Goal: Navigation & Orientation: Understand site structure

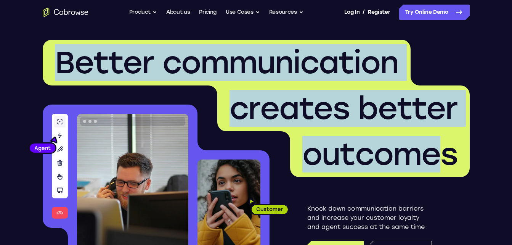
drag, startPoint x: 58, startPoint y: 62, endPoint x: 440, endPoint y: 136, distance: 389.9
click at [440, 136] on h1 "Better communication creates better outcomes" at bounding box center [256, 108] width 427 height 137
drag, startPoint x: 440, startPoint y: 136, endPoint x: 387, endPoint y: 130, distance: 54.1
click at [387, 130] on span "creates better" at bounding box center [343, 108] width 252 height 46
drag, startPoint x: 54, startPoint y: 59, endPoint x: 455, endPoint y: 150, distance: 410.5
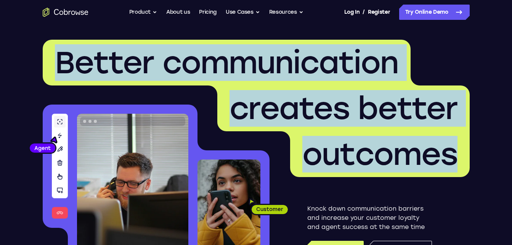
click at [455, 150] on h1 "Better communication creates better outcomes" at bounding box center [256, 108] width 427 height 137
drag, startPoint x: 455, startPoint y: 150, endPoint x: 415, endPoint y: 148, distance: 40.0
click at [423, 149] on span "outcomes" at bounding box center [379, 154] width 155 height 37
drag, startPoint x: 58, startPoint y: 61, endPoint x: 465, endPoint y: 138, distance: 415.3
click at [465, 138] on h1 "Better communication creates better outcomes" at bounding box center [256, 108] width 427 height 137
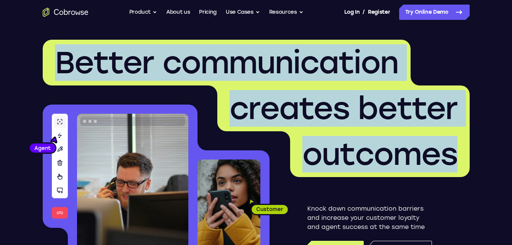
drag, startPoint x: 465, startPoint y: 138, endPoint x: 409, endPoint y: 139, distance: 56.4
click at [409, 139] on span "outcomes" at bounding box center [379, 154] width 155 height 37
drag, startPoint x: 51, startPoint y: 58, endPoint x: 455, endPoint y: 144, distance: 413.6
click at [455, 144] on h1 "Better communication creates better outcomes" at bounding box center [256, 108] width 427 height 137
drag, startPoint x: 455, startPoint y: 144, endPoint x: 386, endPoint y: 151, distance: 69.7
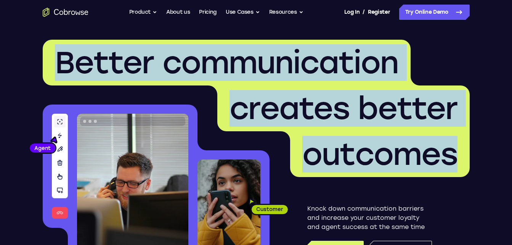
click at [386, 151] on span "outcomes" at bounding box center [379, 154] width 155 height 37
drag, startPoint x: 149, startPoint y: 71, endPoint x: 496, endPoint y: 143, distance: 355.2
click at [496, 143] on header "Better communication creates better outcomes Customer Agent Agent Knock down co…" at bounding box center [256, 152] width 488 height 256
drag, startPoint x: 496, startPoint y: 143, endPoint x: 435, endPoint y: 149, distance: 61.9
click at [435, 149] on span "outcomes" at bounding box center [379, 154] width 155 height 37
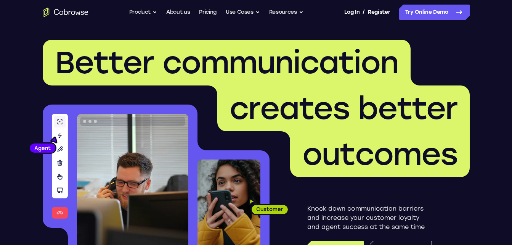
scroll to position [152, 0]
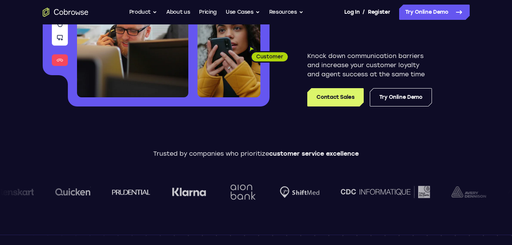
click at [453, 86] on div "Knock down communication barriers and increase your customer loyalty and agent …" at bounding box center [369, 65] width 200 height 82
click at [441, 88] on div "Knock down communication barriers and increase your customer loyalty and agent …" at bounding box center [369, 65] width 200 height 82
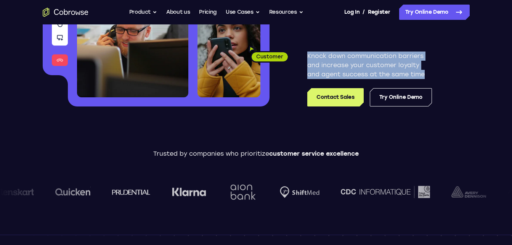
drag, startPoint x: 306, startPoint y: 52, endPoint x: 432, endPoint y: 79, distance: 128.6
click at [432, 79] on div "Knock down communication barriers and increase your customer loyalty and agent …" at bounding box center [369, 65] width 200 height 82
drag, startPoint x: 432, startPoint y: 79, endPoint x: 393, endPoint y: 72, distance: 39.1
click at [393, 72] on p "Knock down communication barriers and increase your customer loyalty and agent …" at bounding box center [369, 64] width 125 height 27
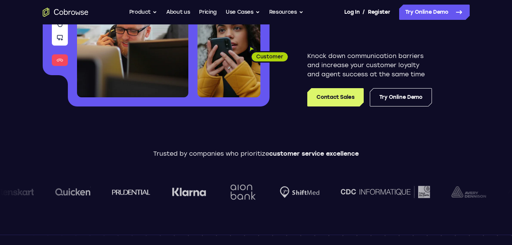
click at [451, 75] on div "Knock down communication barriers and increase your customer loyalty and agent …" at bounding box center [369, 65] width 200 height 82
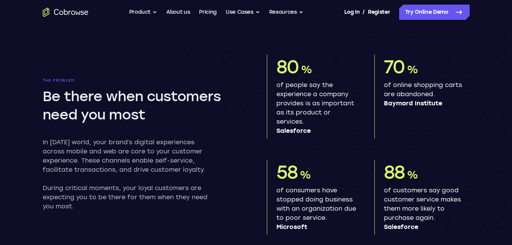
scroll to position [381, 0]
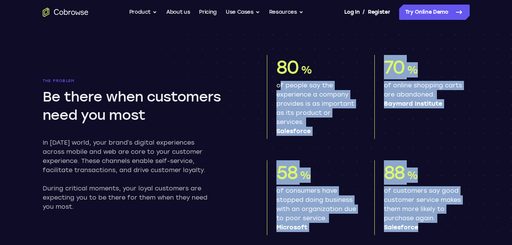
drag, startPoint x: 275, startPoint y: 86, endPoint x: 443, endPoint y: 224, distance: 217.0
click at [443, 224] on div "80 % of people say the experience a company provides is as important as its pro…" at bounding box center [368, 145] width 203 height 180
drag, startPoint x: 443, startPoint y: 224, endPoint x: 345, endPoint y: 144, distance: 125.8
click at [345, 144] on div "80 % of people say the experience a company provides is as important as its pro…" at bounding box center [368, 145] width 203 height 180
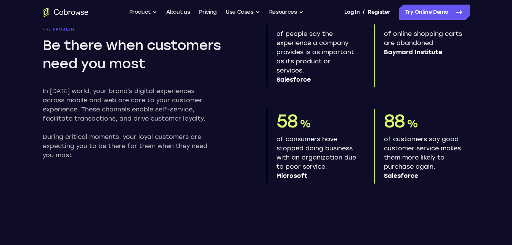
scroll to position [419, 0]
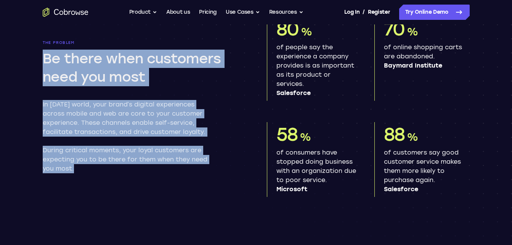
drag, startPoint x: 40, startPoint y: 58, endPoint x: 140, endPoint y: 174, distance: 153.7
click at [140, 174] on section "The problem Be there when customers need you most In [DATE] world, your brand’s…" at bounding box center [256, 100] width 488 height 265
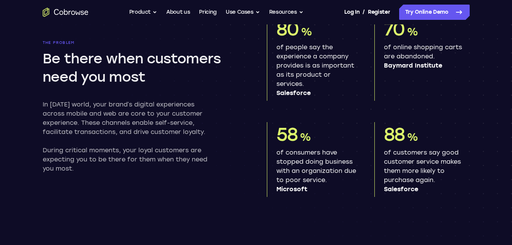
drag, startPoint x: 140, startPoint y: 174, endPoint x: 292, endPoint y: 136, distance: 157.0
click at [292, 136] on span "58" at bounding box center [287, 134] width 22 height 22
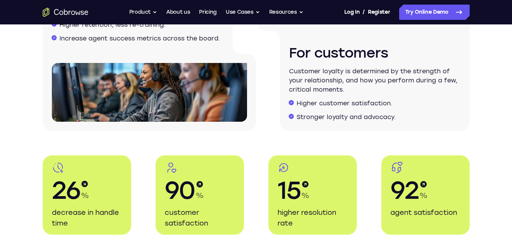
scroll to position [1333, 0]
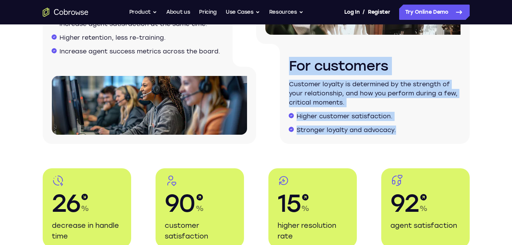
drag, startPoint x: 282, startPoint y: 72, endPoint x: 396, endPoint y: 141, distance: 133.0
click at [396, 141] on div "For customers Customer loyalty is determined by the strength of your relationsh…" at bounding box center [375, 94] width 190 height 100
drag, startPoint x: 396, startPoint y: 141, endPoint x: 351, endPoint y: 127, distance: 47.1
click at [353, 129] on li "Stronger loyalty and advocacy." at bounding box center [378, 129] width 164 height 9
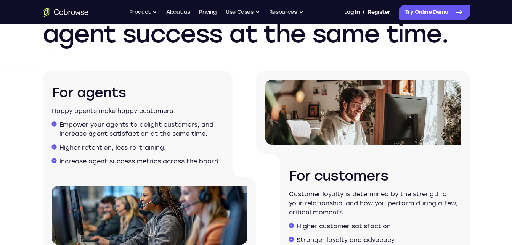
scroll to position [1219, 0]
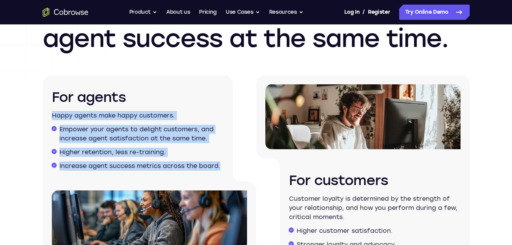
drag, startPoint x: 51, startPoint y: 115, endPoint x: 241, endPoint y: 166, distance: 197.0
click at [232, 166] on div "For agents Happy agents make happy customers. Empower your agents to delight cu…" at bounding box center [138, 128] width 190 height 106
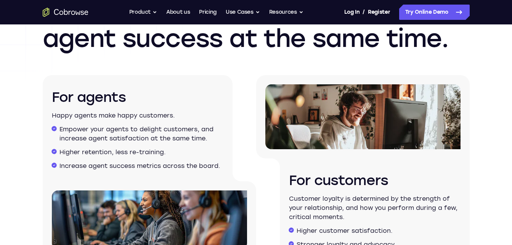
drag, startPoint x: 241, startPoint y: 166, endPoint x: 298, endPoint y: 179, distance: 58.2
click at [298, 179] on h3 "For customers" at bounding box center [374, 180] width 171 height 18
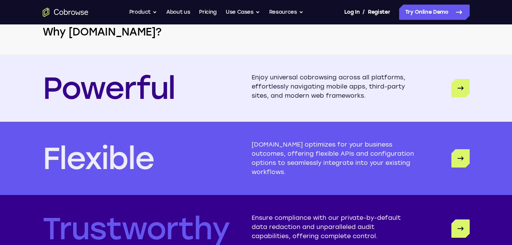
scroll to position [2057, 0]
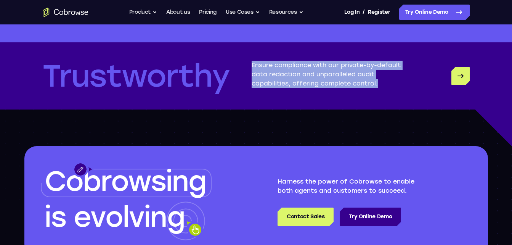
drag, startPoint x: 251, startPoint y: 64, endPoint x: 359, endPoint y: 88, distance: 110.4
click at [359, 88] on p "Ensure compliance with our private-by-default data redaction and unparalleled a…" at bounding box center [332, 76] width 163 height 30
drag, startPoint x: 359, startPoint y: 88, endPoint x: 349, endPoint y: 88, distance: 9.9
click at [349, 88] on p "Ensure compliance with our private-by-default data redaction and unparalleled a…" at bounding box center [332, 76] width 163 height 30
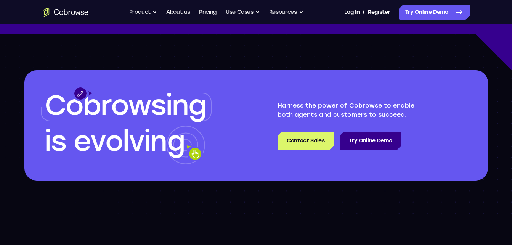
scroll to position [2133, 0]
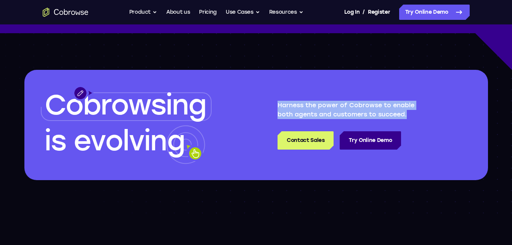
drag, startPoint x: 274, startPoint y: 106, endPoint x: 435, endPoint y: 117, distance: 161.9
click at [435, 117] on div "Cobrowsing is evolving Harness the power of Cobrowse to enable both agents and …" at bounding box center [255, 125] width 463 height 110
drag, startPoint x: 435, startPoint y: 117, endPoint x: 416, endPoint y: 118, distance: 19.5
click at [416, 118] on p "Harness the power of Cobrowse to enable both agents and customers to succeed." at bounding box center [353, 110] width 153 height 18
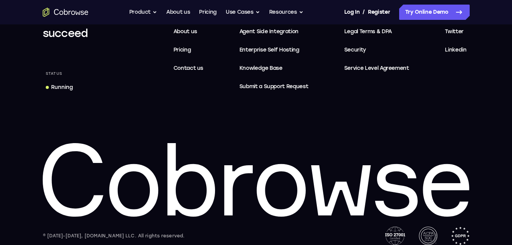
scroll to position [2403, 0]
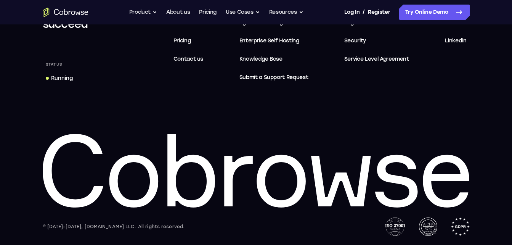
drag, startPoint x: 478, startPoint y: 191, endPoint x: 109, endPoint y: 174, distance: 369.5
click at [5, 199] on footer "Equip your agents to succeed Status Running Features Product About us Pricing C…" at bounding box center [256, 95] width 512 height 298
drag, startPoint x: 207, startPoint y: 172, endPoint x: 245, endPoint y: 116, distance: 67.2
click at [245, 116] on div "Equip your agents to succeed Status Running Features Product About us Pricing C…" at bounding box center [256, 109] width 488 height 253
click at [277, 144] on icon at bounding box center [256, 171] width 427 height 74
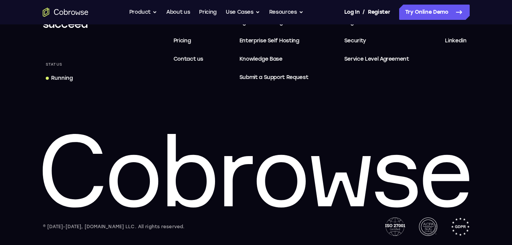
drag, startPoint x: 297, startPoint y: 115, endPoint x: 318, endPoint y: 141, distance: 33.1
click at [308, 126] on div "Equip your agents to succeed Status Running Features Product About us Pricing C…" at bounding box center [256, 109] width 488 height 253
click at [318, 141] on icon at bounding box center [256, 171] width 427 height 74
click at [303, 105] on div "Equip your agents to succeed Status Running Features Product About us Pricing C…" at bounding box center [256, 109] width 488 height 253
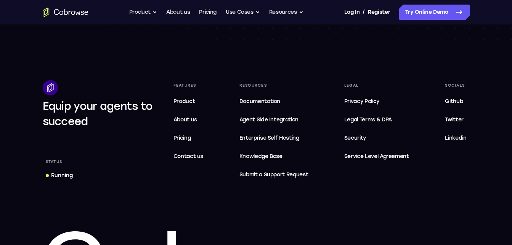
scroll to position [2213, 0]
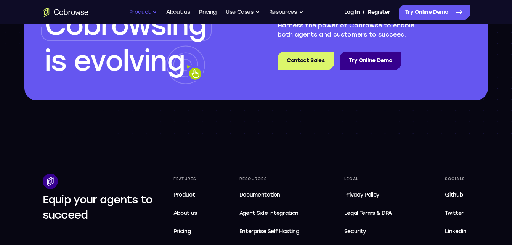
click at [152, 13] on button "Product" at bounding box center [143, 12] width 28 height 15
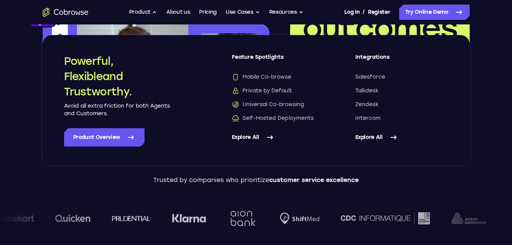
scroll to position [82, 0]
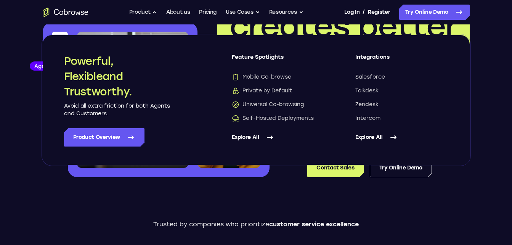
click at [478, 59] on header "Better communication creates better outcomes Customer Agent Agent Knock down co…" at bounding box center [256, 70] width 488 height 256
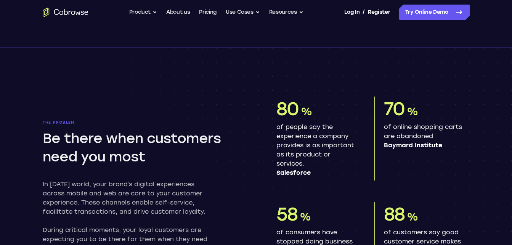
scroll to position [0, 0]
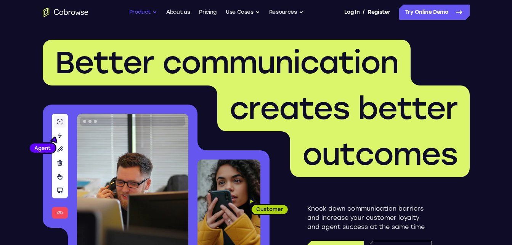
click at [154, 13] on button "Product" at bounding box center [143, 12] width 28 height 15
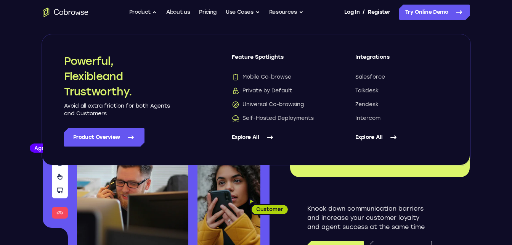
click at [458, 98] on div "Go back Powerful, Flexible and Trustworthy. Avoid all extra friction for both A…" at bounding box center [256, 100] width 427 height 130
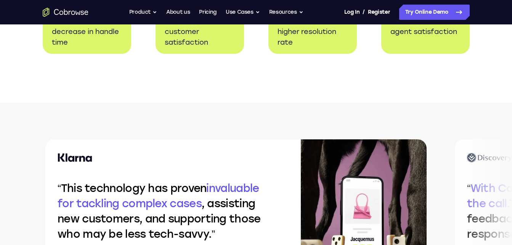
scroll to position [1676, 0]
